Goal: Task Accomplishment & Management: Complete application form

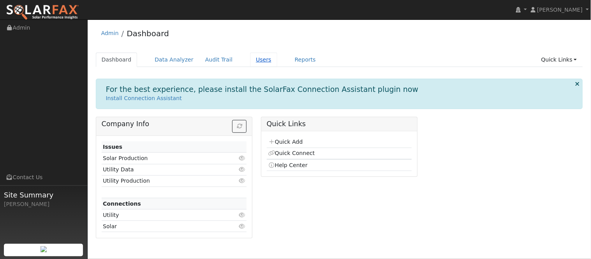
click at [250, 62] on link "Users" at bounding box center [263, 60] width 27 height 14
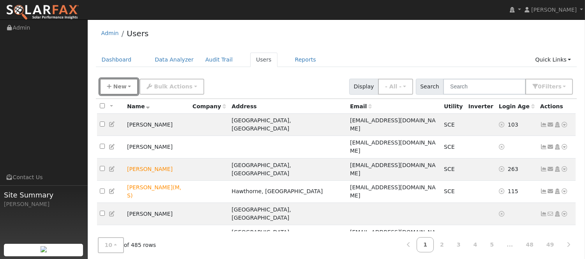
click at [122, 86] on span "New" at bounding box center [119, 86] width 13 height 6
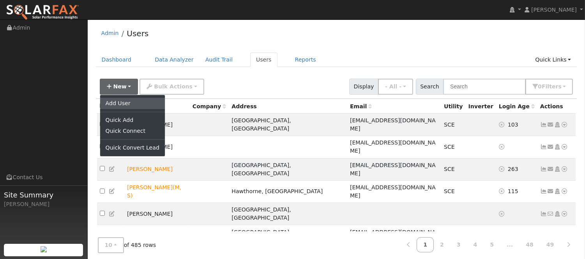
click at [126, 98] on link "Add User" at bounding box center [132, 103] width 65 height 11
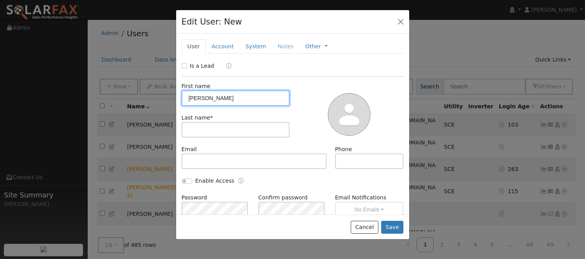
type input "maria"
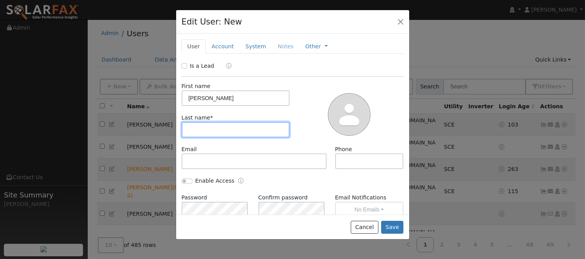
click at [212, 133] on input "text" at bounding box center [236, 130] width 108 height 16
type input "garabito"
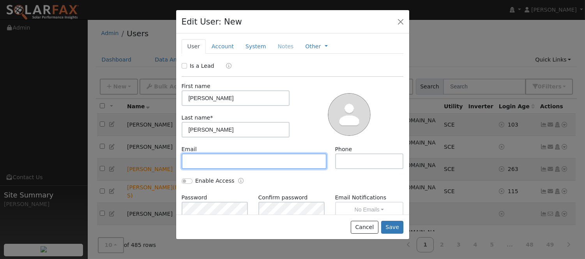
click at [240, 160] on input "text" at bounding box center [254, 161] width 145 height 16
paste input "maria.garabito@yahoo.com"
type input "maria.garabito@yahoo.com"
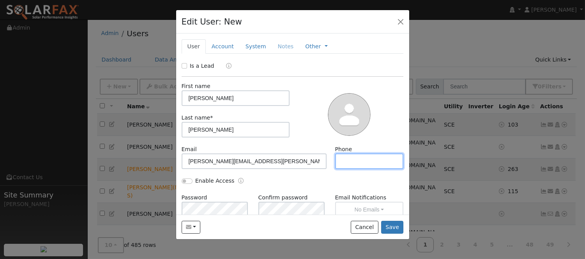
click at [357, 155] on input "text" at bounding box center [369, 161] width 69 height 16
paste input "(951) 665-4926"
type input "(951) 665-4926"
click at [228, 48] on link "Account" at bounding box center [223, 46] width 34 height 14
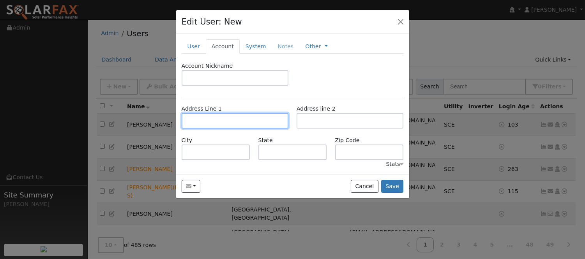
click at [270, 120] on input "text" at bounding box center [235, 121] width 107 height 16
paste input "5797 BEACH ST"
type input "5797 Beach Street"
type input "Riverside"
type input "CA"
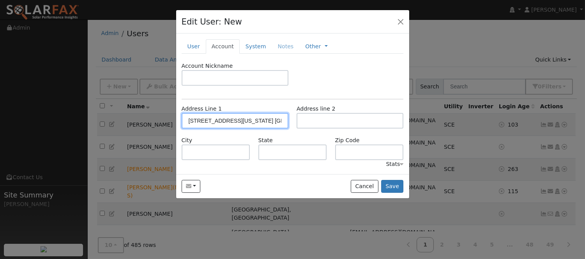
type input "92509"
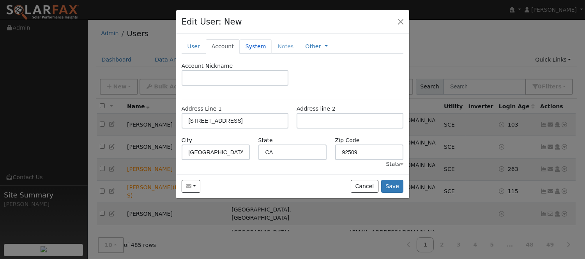
click at [245, 44] on link "System" at bounding box center [256, 46] width 32 height 14
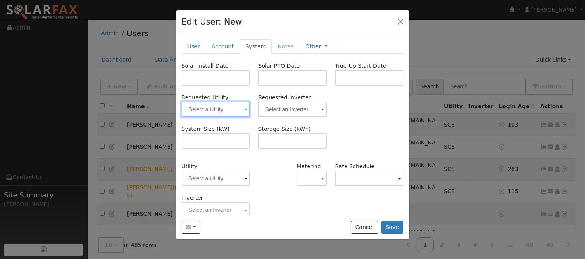
click at [222, 111] on input "text" at bounding box center [216, 110] width 69 height 16
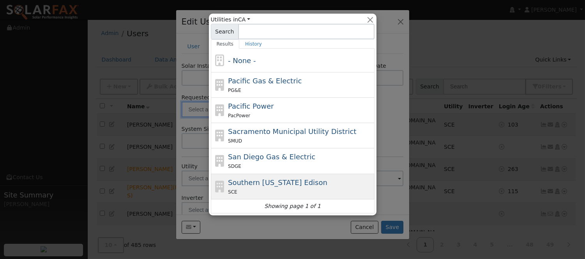
click at [291, 189] on div "SCE" at bounding box center [300, 192] width 145 height 8
type input "Southern California Edison"
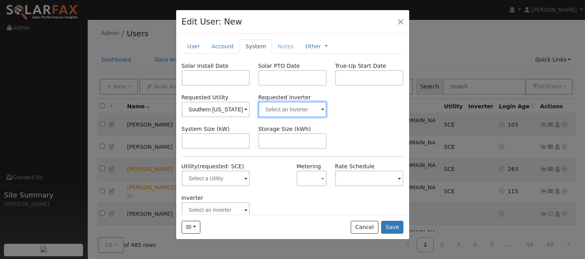
click at [299, 114] on input "text" at bounding box center [292, 110] width 69 height 16
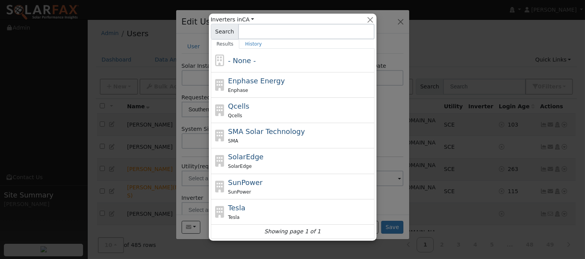
click at [298, 89] on div "Enphase" at bounding box center [300, 90] width 145 height 8
type input "Enphase Energy"
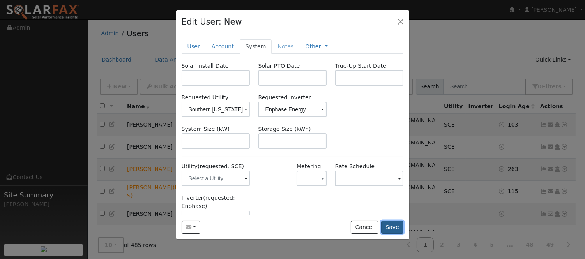
click at [400, 231] on button "Save" at bounding box center [392, 227] width 23 height 13
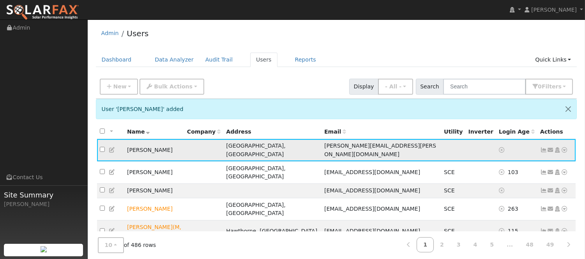
click at [563, 147] on icon at bounding box center [564, 149] width 7 height 5
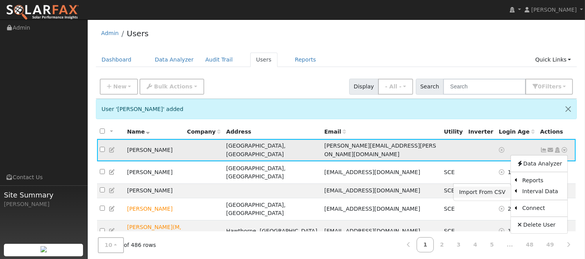
click at [494, 190] on link "Import From CSV" at bounding box center [481, 192] width 57 height 11
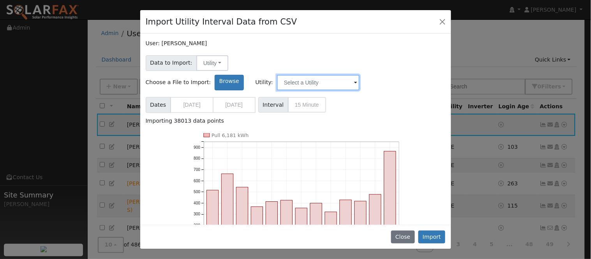
click at [359, 75] on input "text" at bounding box center [318, 83] width 83 height 16
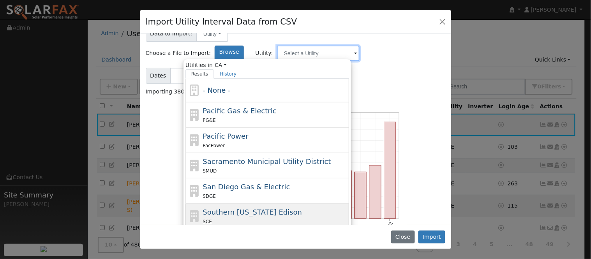
scroll to position [53, 0]
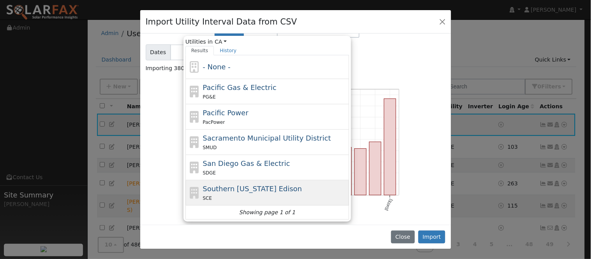
click at [331, 194] on div "SCE" at bounding box center [275, 198] width 145 height 8
type input "Southern California Edison"
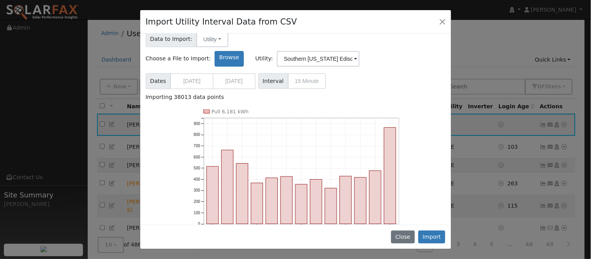
scroll to position [9, 0]
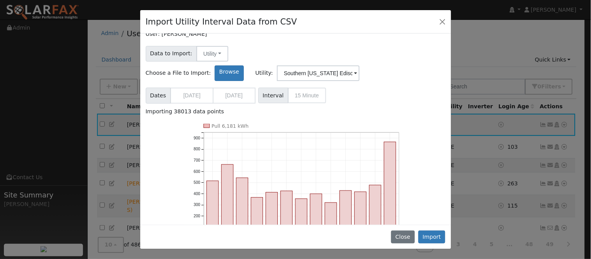
click at [309, 88] on span "Interval 15 Minute" at bounding box center [292, 96] width 68 height 16
click at [442, 236] on button "Import" at bounding box center [431, 237] width 27 height 13
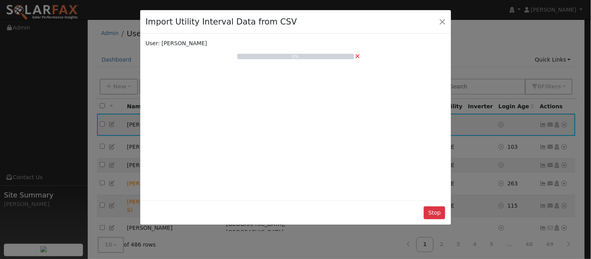
scroll to position [0, 0]
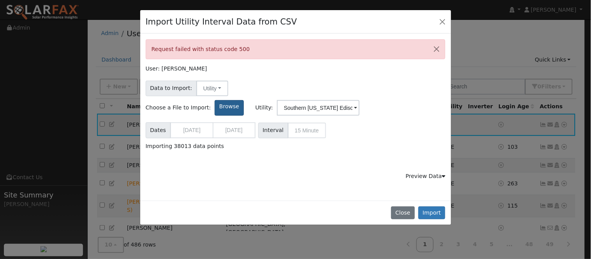
click at [243, 100] on label "Browse" at bounding box center [229, 108] width 29 height 16
click at [0, 0] on input "Browse" at bounding box center [0, 0] width 0 height 0
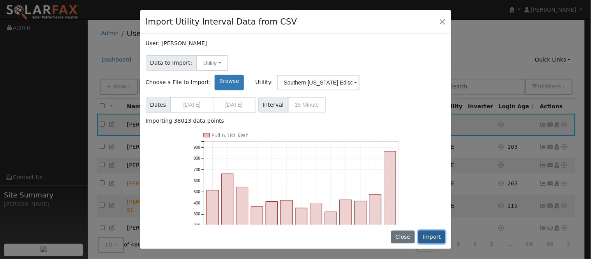
click at [432, 239] on button "Import" at bounding box center [431, 237] width 27 height 13
click at [426, 234] on button "Import" at bounding box center [431, 237] width 27 height 13
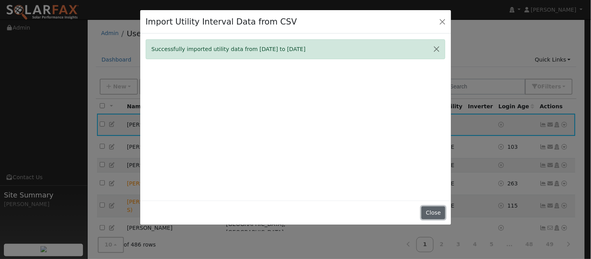
click at [445, 213] on button "Close" at bounding box center [433, 212] width 24 height 13
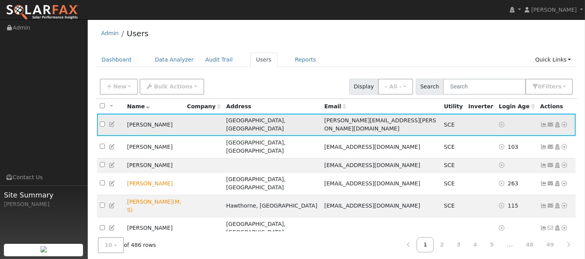
click at [565, 122] on icon at bounding box center [564, 124] width 7 height 5
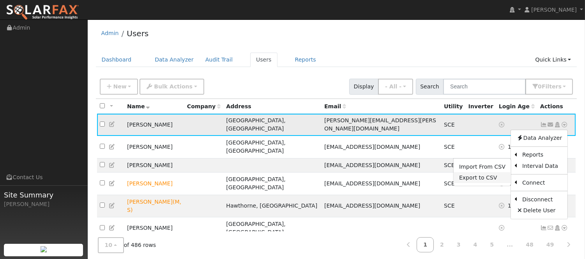
click at [484, 176] on link "Export to CSV" at bounding box center [481, 177] width 57 height 11
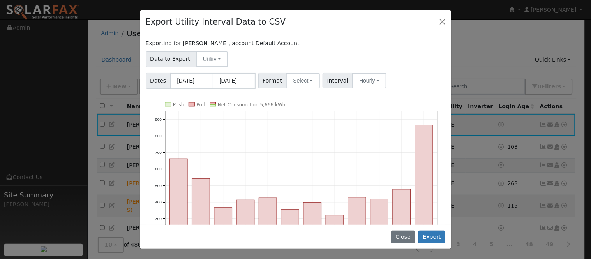
click at [315, 81] on div "Format Select Generic PG&E SCE SDGE Aurora Energy Toolbase OpenSolar Solargraf" at bounding box center [289, 81] width 64 height 16
click at [296, 81] on button "Select" at bounding box center [303, 81] width 34 height 16
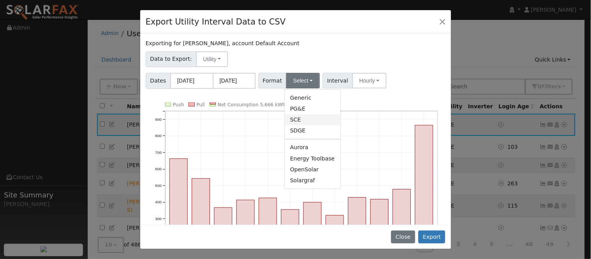
click at [308, 120] on link "SCE" at bounding box center [313, 120] width 56 height 11
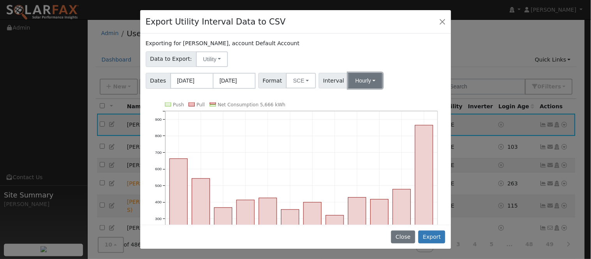
click at [349, 84] on button "Hourly" at bounding box center [365, 81] width 34 height 16
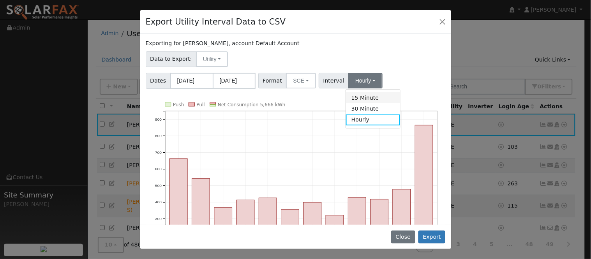
click at [356, 98] on link "15 Minute" at bounding box center [373, 97] width 54 height 11
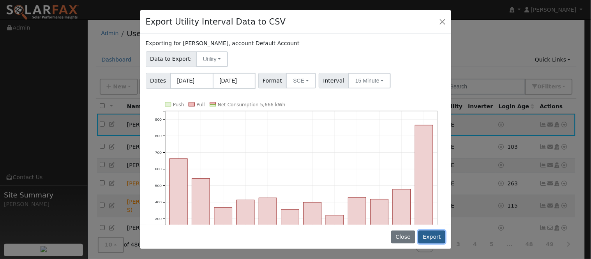
click at [442, 241] on button "Export" at bounding box center [431, 237] width 27 height 13
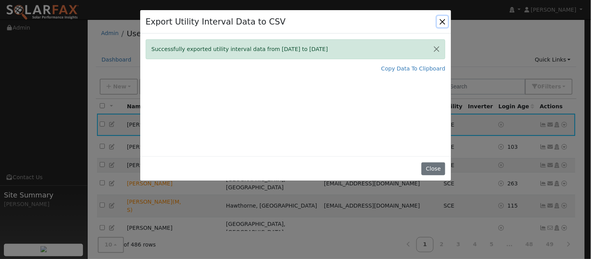
click at [439, 22] on button "Close" at bounding box center [442, 21] width 11 height 11
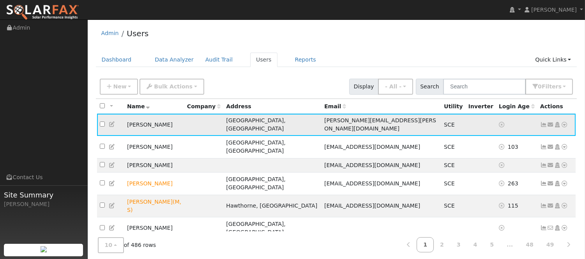
click at [545, 122] on icon at bounding box center [543, 124] width 7 height 5
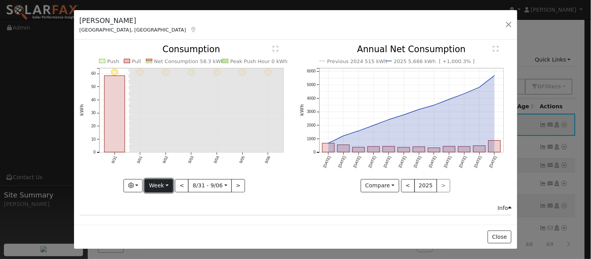
click at [160, 183] on button "Week" at bounding box center [159, 185] width 28 height 13
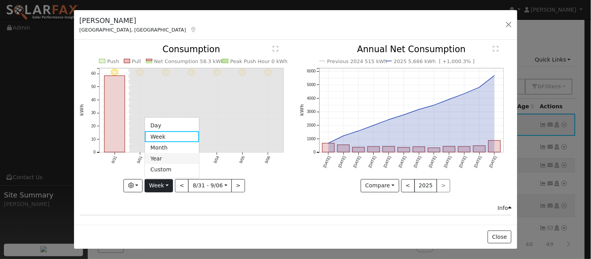
click at [166, 158] on link "Year" at bounding box center [172, 158] width 54 height 11
type input "2024-09-01"
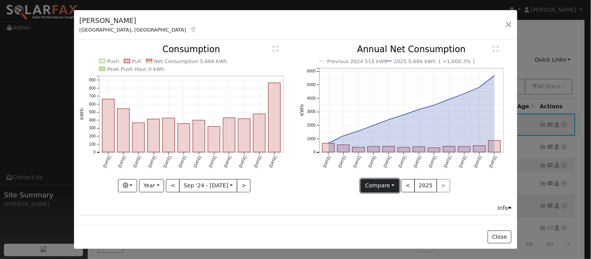
click at [388, 185] on button "Compare" at bounding box center [380, 185] width 39 height 13
click at [321, 177] on icon "Previous 2024 515 kWh 2025 5,666 kWh [ +1,000.3% ] Sep '24 Oct '24 Nov '24 Dec …" at bounding box center [406, 116] width 212 height 142
click at [225, 63] on icon "Push Pull Net Consumption 5,666 kWh Peak Push Hour 0 kWh Sep '24 Oct '24 Nov '2…" at bounding box center [185, 118] width 212 height 146
click at [511, 21] on button "button" at bounding box center [508, 24] width 11 height 11
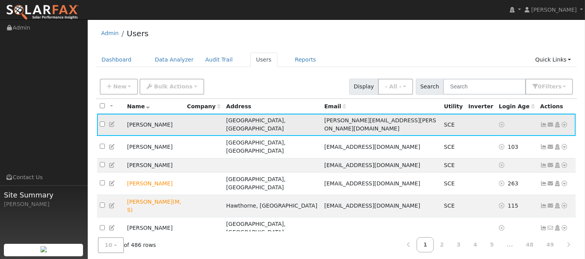
click at [542, 122] on icon at bounding box center [543, 124] width 7 height 5
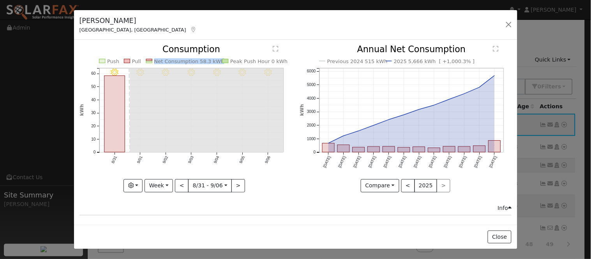
copy text "Net Consumption 58.3 kWh"
drag, startPoint x: 216, startPoint y: 62, endPoint x: 154, endPoint y: 63, distance: 62.4
click at [154, 63] on icon "9/06 - Clear 9/05 - Clear 9/04 - Clear 9/03 - Clear 9/02 - Clear 9/01 - Clear 8…" at bounding box center [185, 116] width 212 height 142
click at [160, 185] on button "Week" at bounding box center [159, 185] width 28 height 13
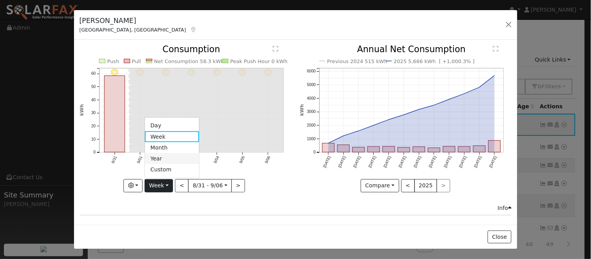
click at [171, 155] on link "Year" at bounding box center [172, 158] width 54 height 11
type input "2024-09-01"
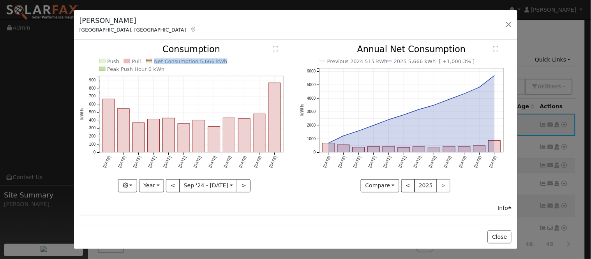
drag, startPoint x: 220, startPoint y: 61, endPoint x: 153, endPoint y: 60, distance: 67.0
click at [153, 60] on icon "Push Pull Net Consumption 5,666 kWh Peak Push Hour 0 kWh Sep '24 Oct '24 Nov '2…" at bounding box center [185, 118] width 212 height 146
copy text "Net Consumption 5,666 kWh"
click at [511, 28] on button "button" at bounding box center [508, 24] width 11 height 11
